Goal: Task Accomplishment & Management: Use online tool/utility

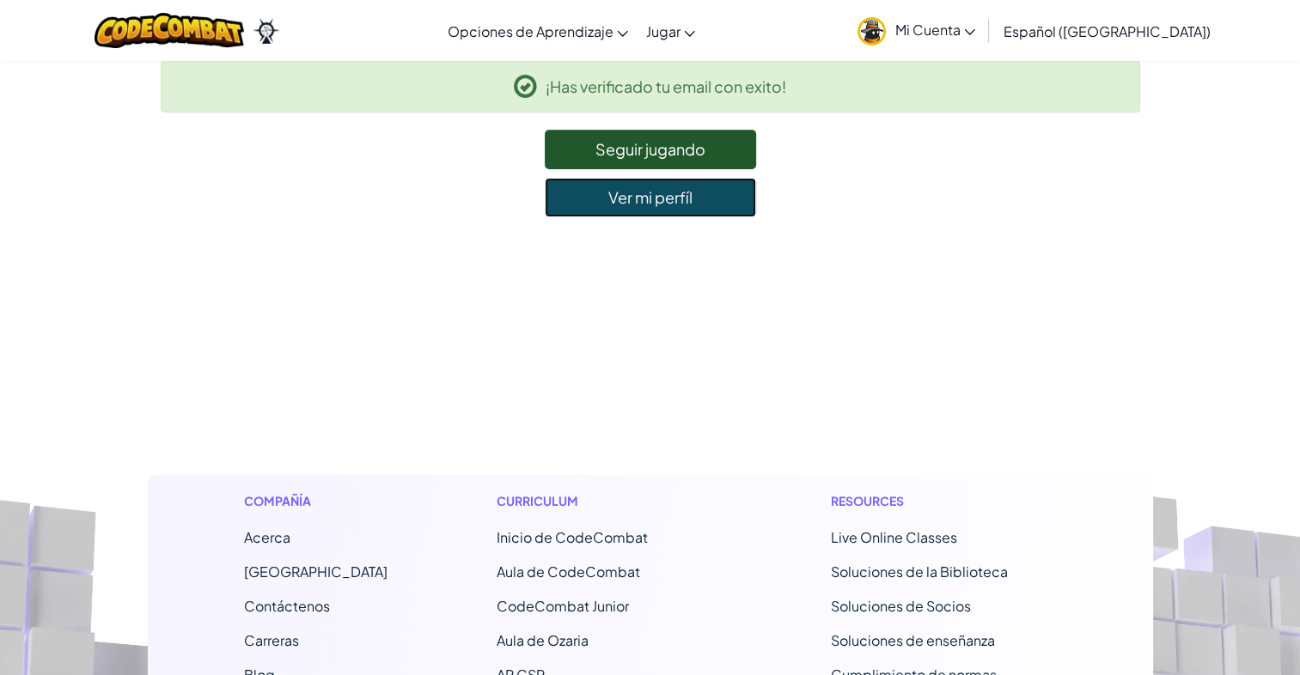
click at [636, 198] on link "Ver mi perfíl" at bounding box center [650, 198] width 211 height 40
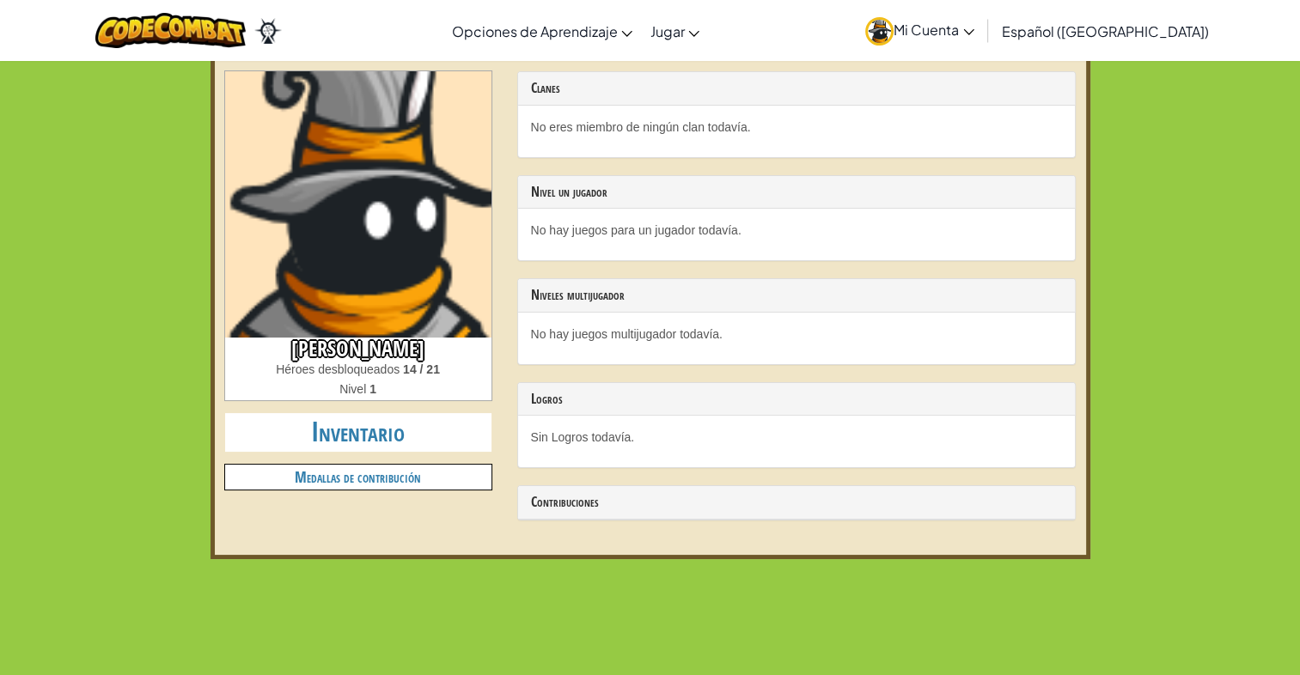
scroll to position [72, 0]
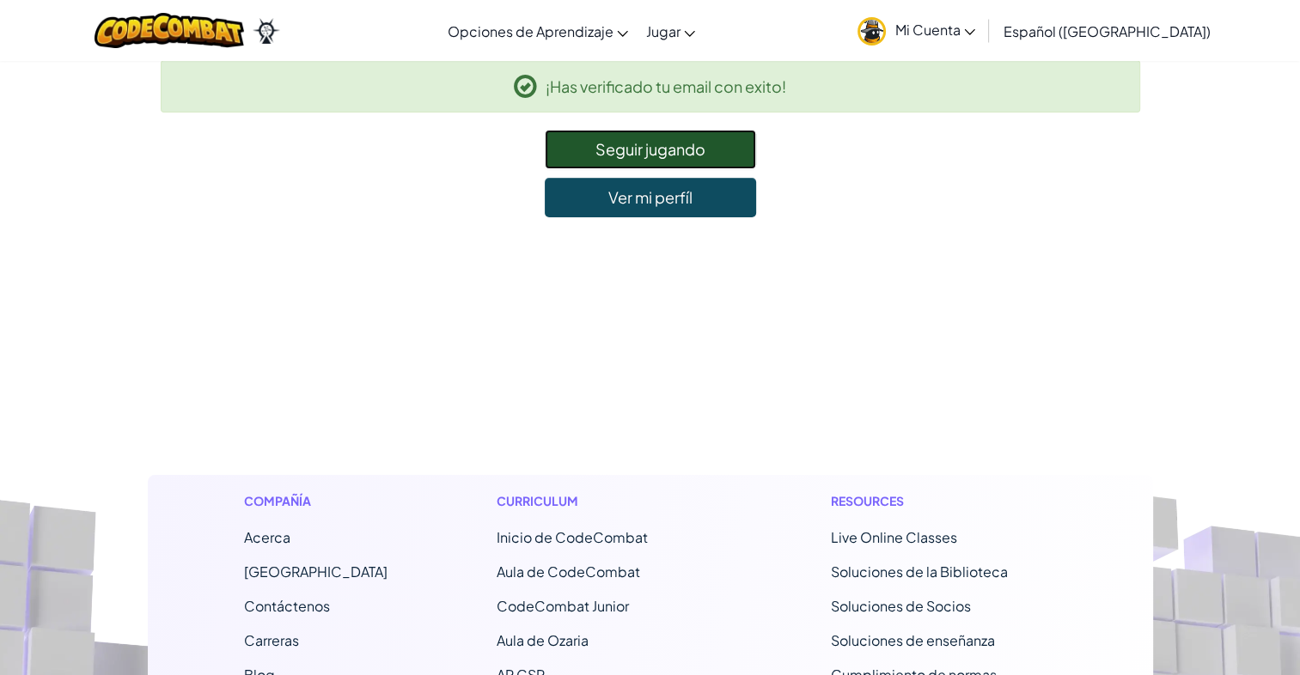
click at [627, 133] on link "Seguir jugando" at bounding box center [650, 150] width 211 height 40
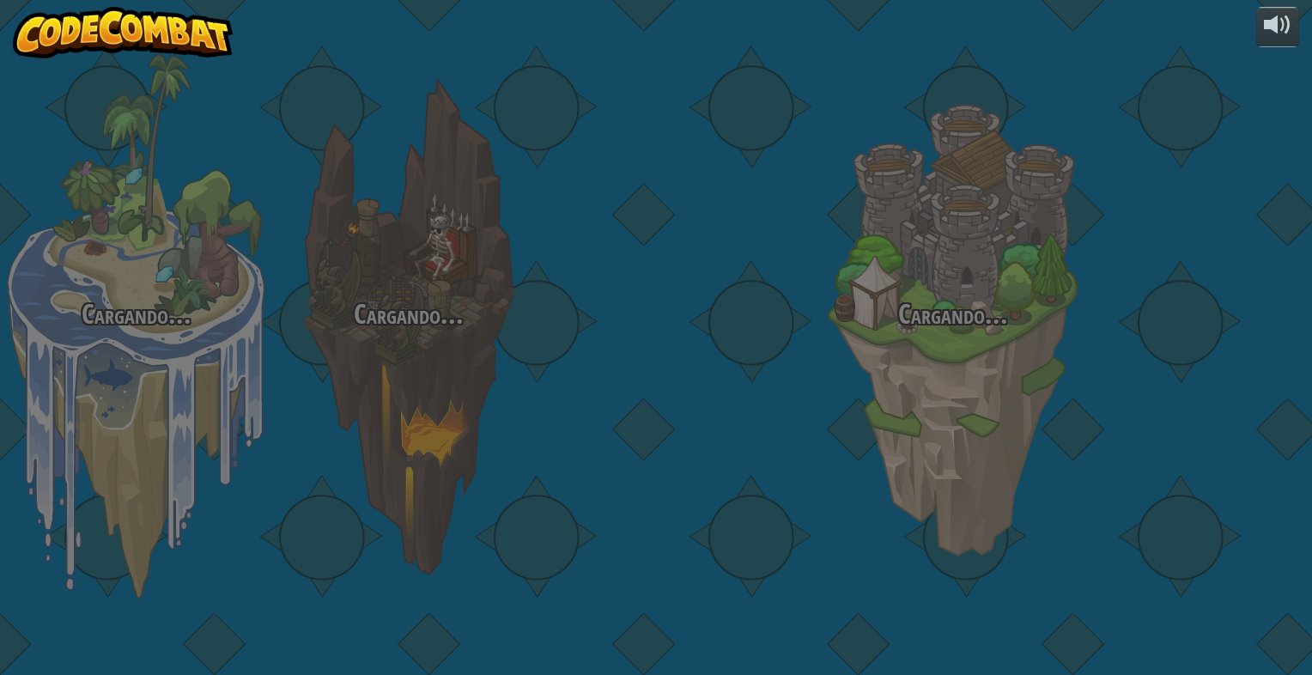
select select "es-419"
